Goal: Find specific page/section: Find specific page/section

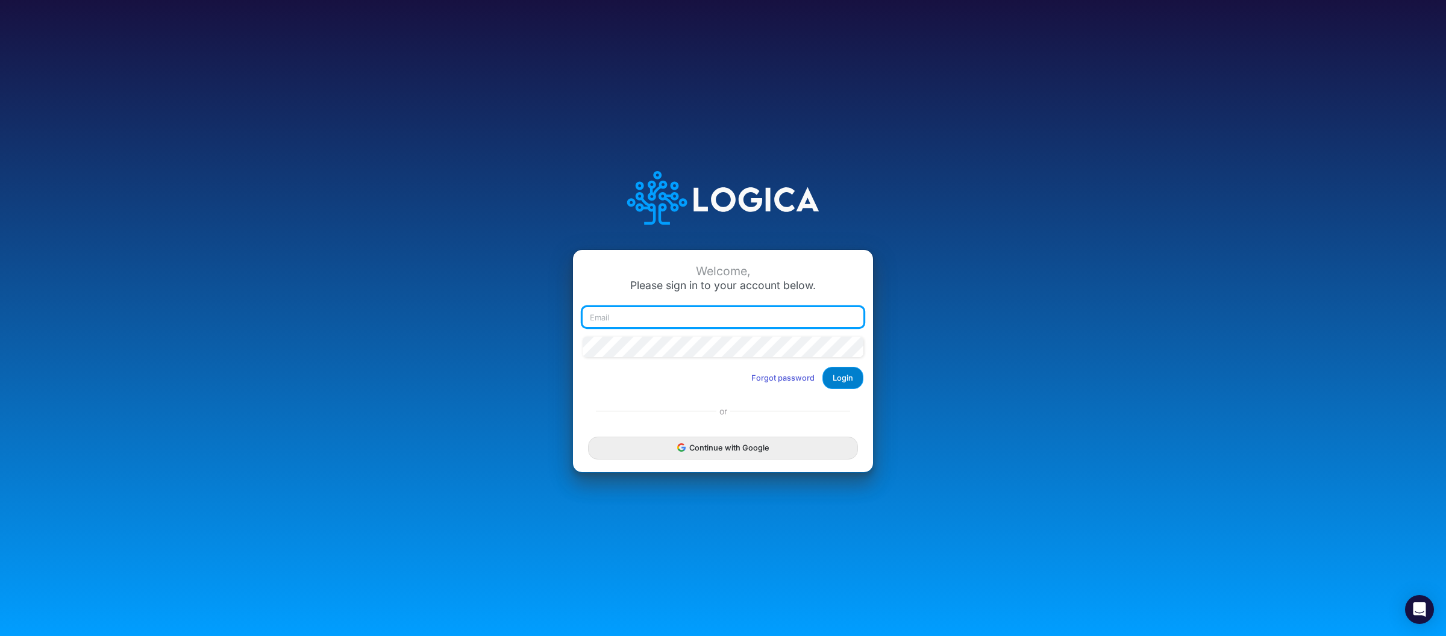
type input "[PERSON_NAME][EMAIL_ADDRESS][DOMAIN_NAME]"
click at [842, 381] on button "Login" at bounding box center [842, 378] width 41 height 22
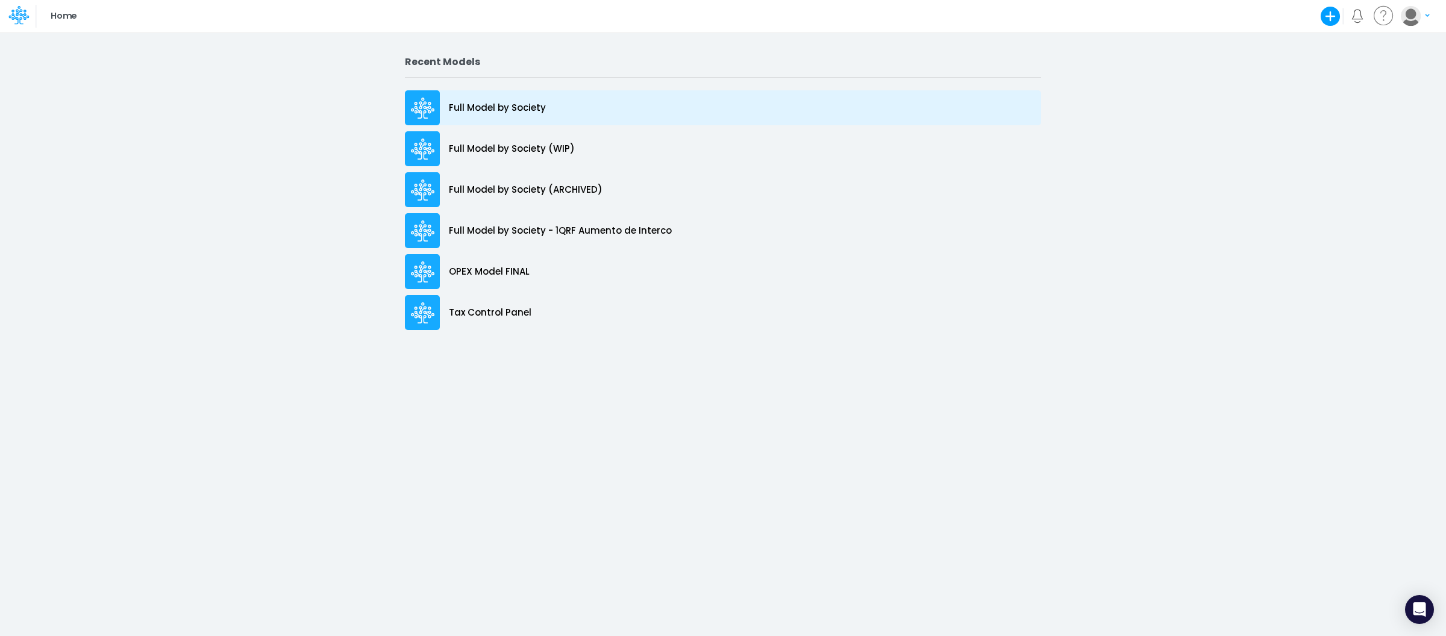
click at [538, 106] on p "Full Model by Society" at bounding box center [497, 108] width 97 height 14
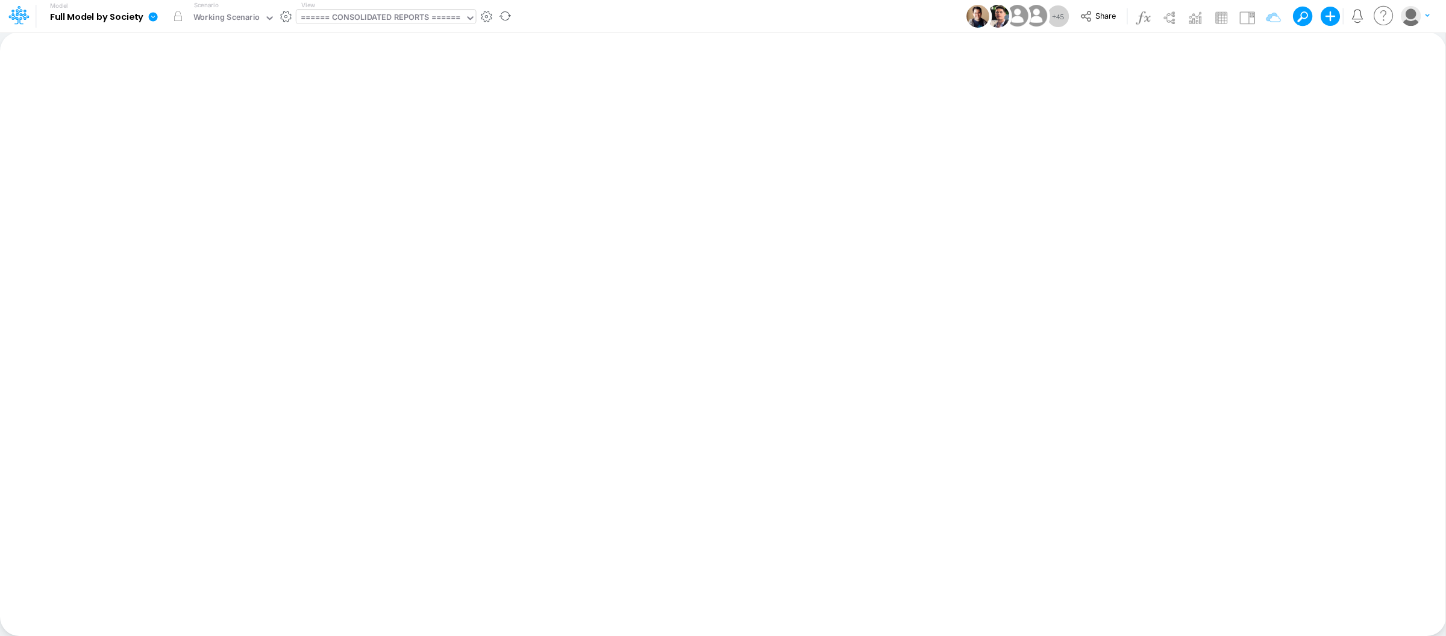
click at [405, 25] on div "====== CONSOLIDATED REPORTS ======" at bounding box center [381, 18] width 160 height 14
type input "import"
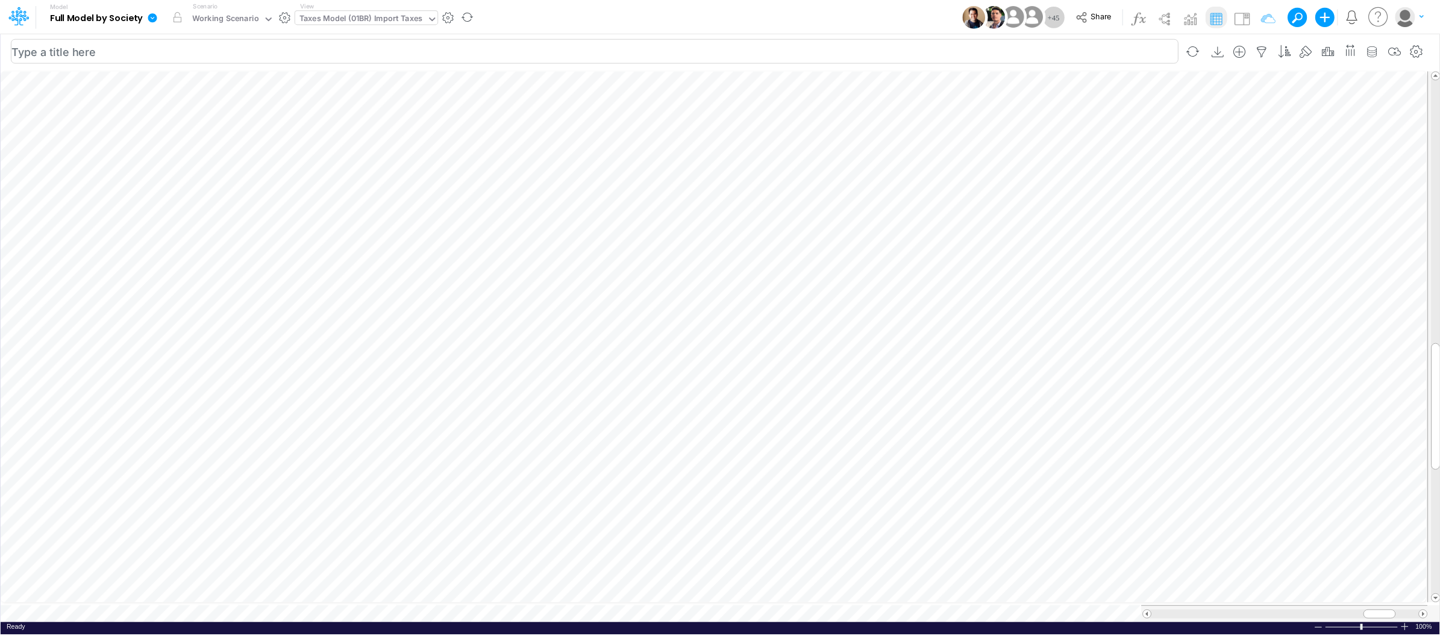
scroll to position [0, 1]
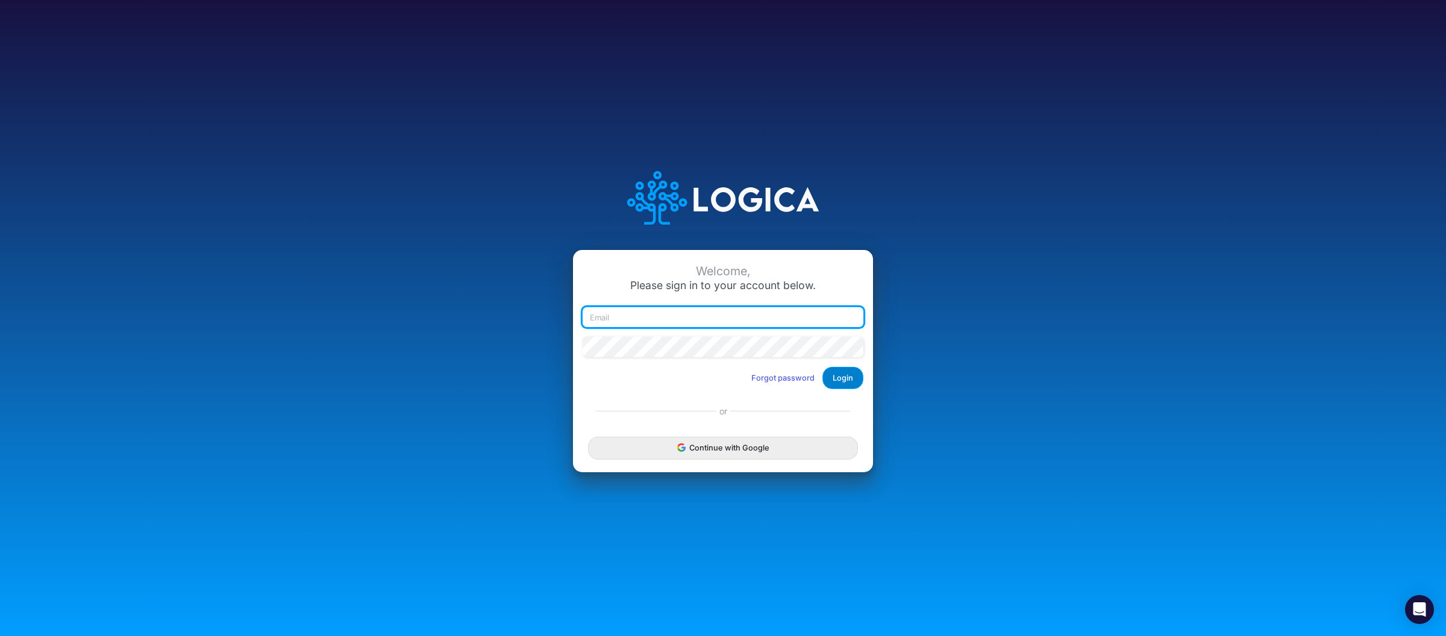
type input "[PERSON_NAME][EMAIL_ADDRESS][DOMAIN_NAME]"
click at [847, 380] on button "Login" at bounding box center [842, 378] width 41 height 22
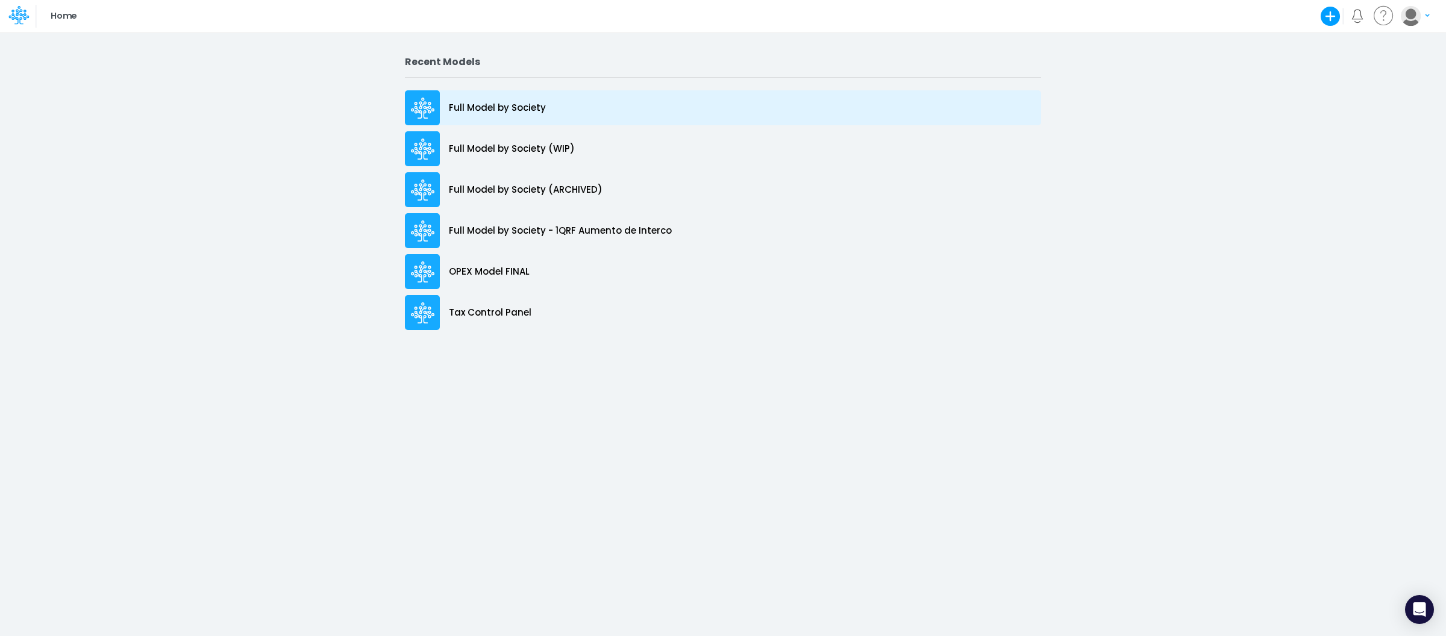
click at [529, 108] on p "Full Model by Society" at bounding box center [497, 108] width 97 height 14
